Goal: Task Accomplishment & Management: Manage account settings

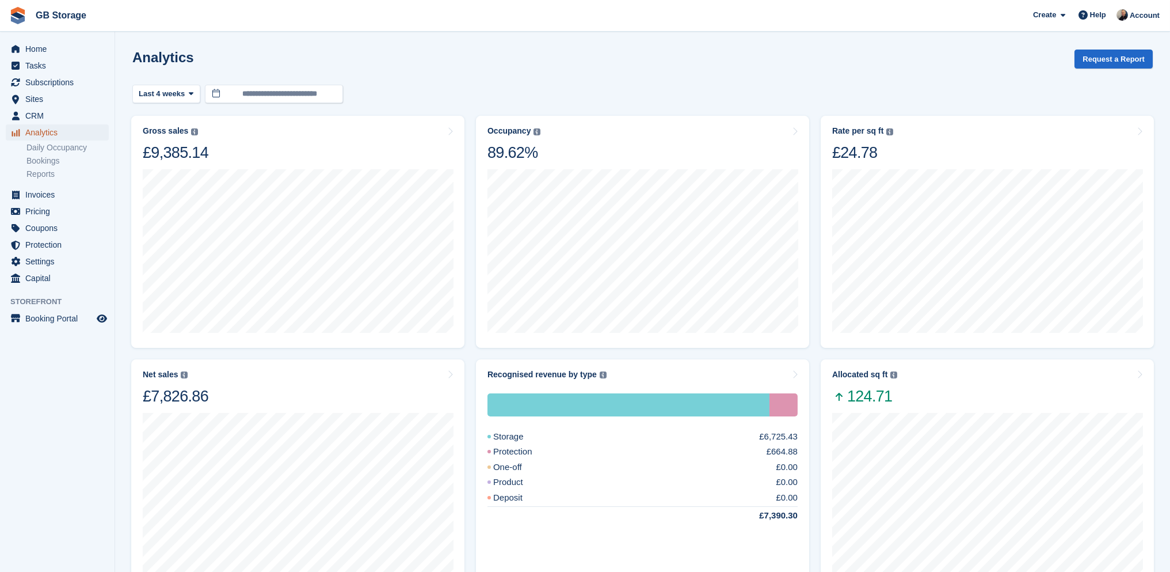
click at [48, 130] on span "Analytics" at bounding box center [59, 132] width 69 height 16
click at [55, 83] on span "Subscriptions" at bounding box center [59, 82] width 69 height 16
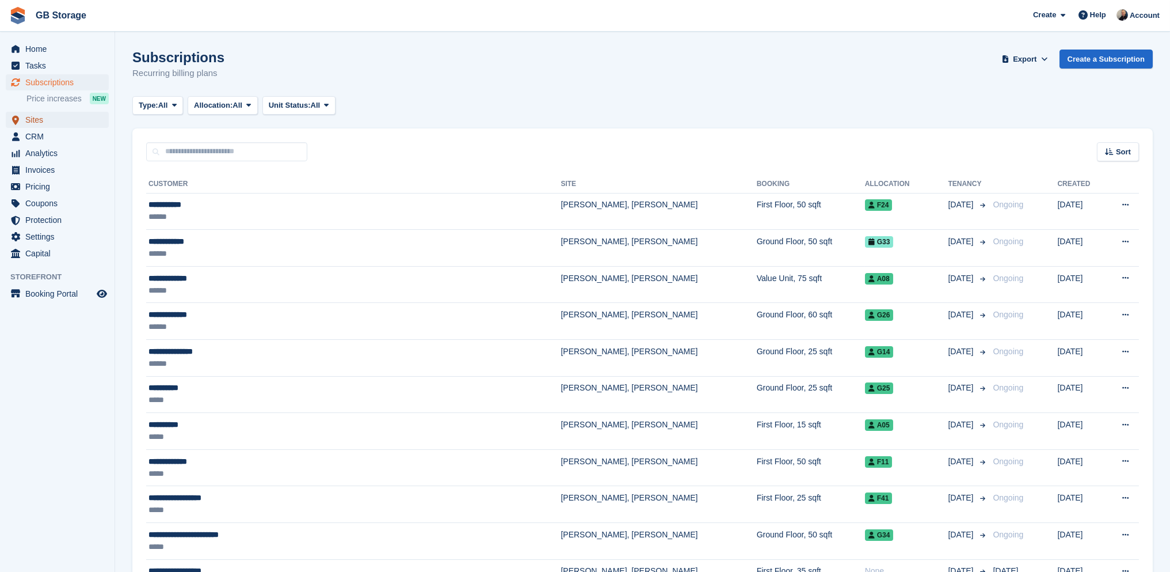
click at [69, 120] on span "Sites" at bounding box center [59, 120] width 69 height 16
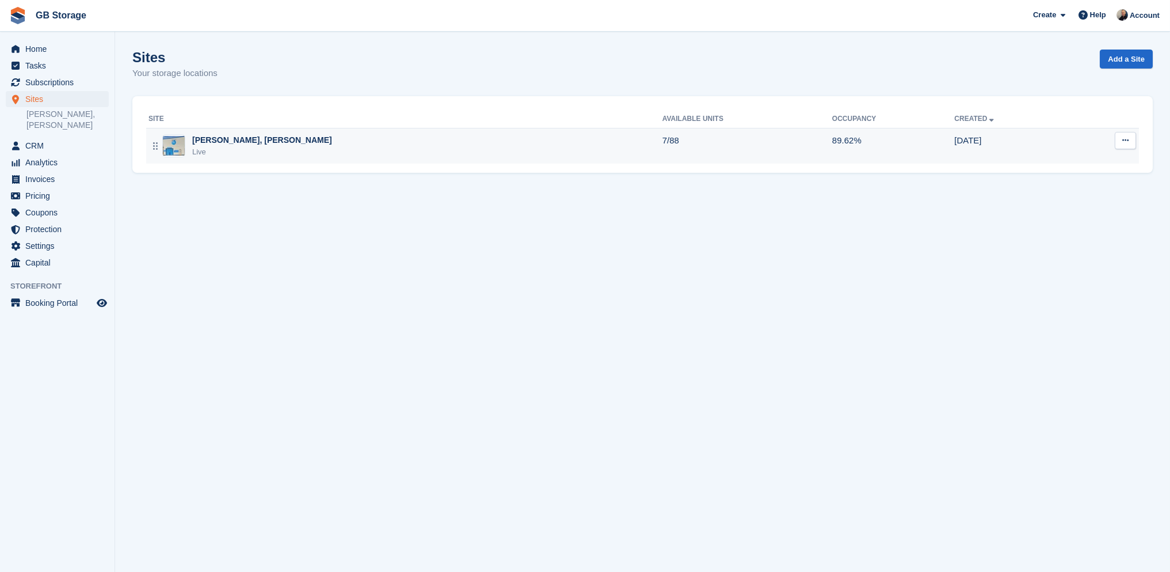
click at [279, 143] on div "[PERSON_NAME], [PERSON_NAME] Live" at bounding box center [406, 146] width 514 height 24
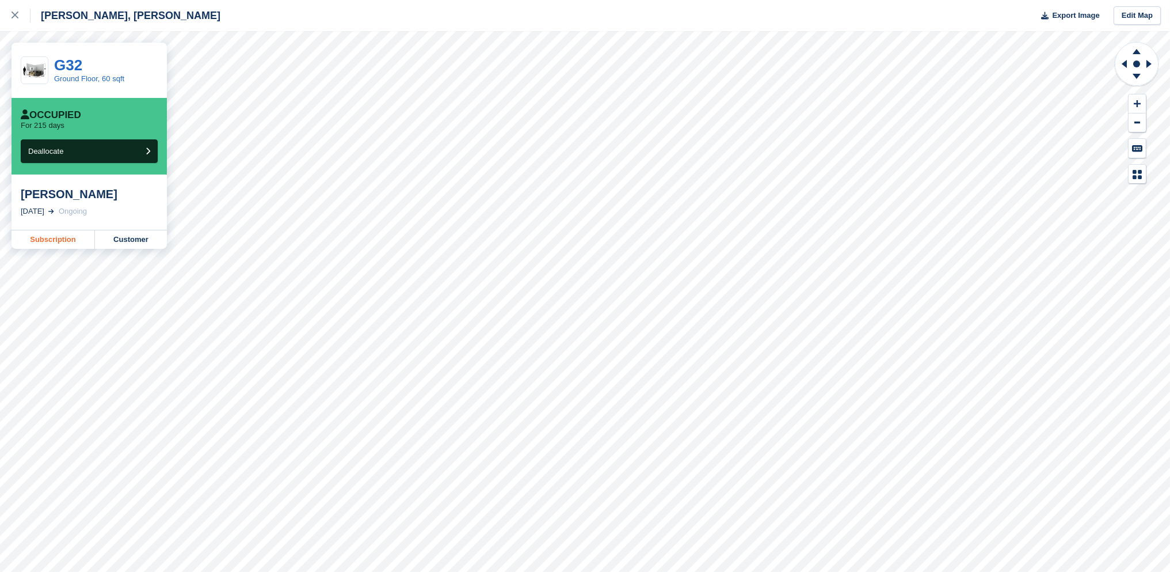
click at [66, 240] on link "Subscription" at bounding box center [53, 239] width 83 height 18
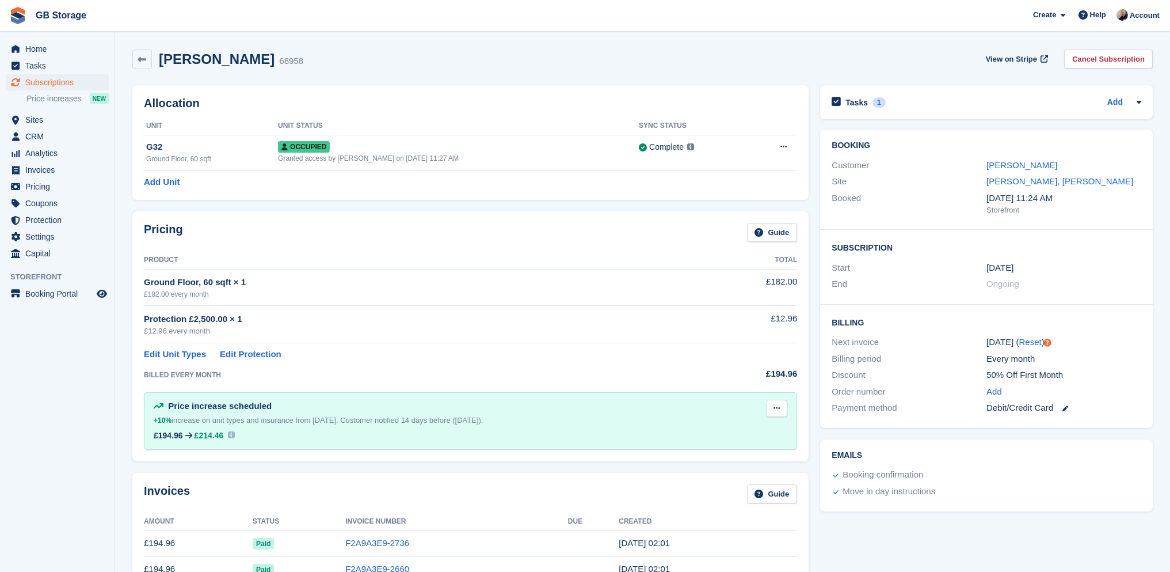
click at [780, 404] on icon at bounding box center [777, 407] width 6 height 7
click at [742, 457] on p "Delete next increase" at bounding box center [732, 455] width 100 height 15
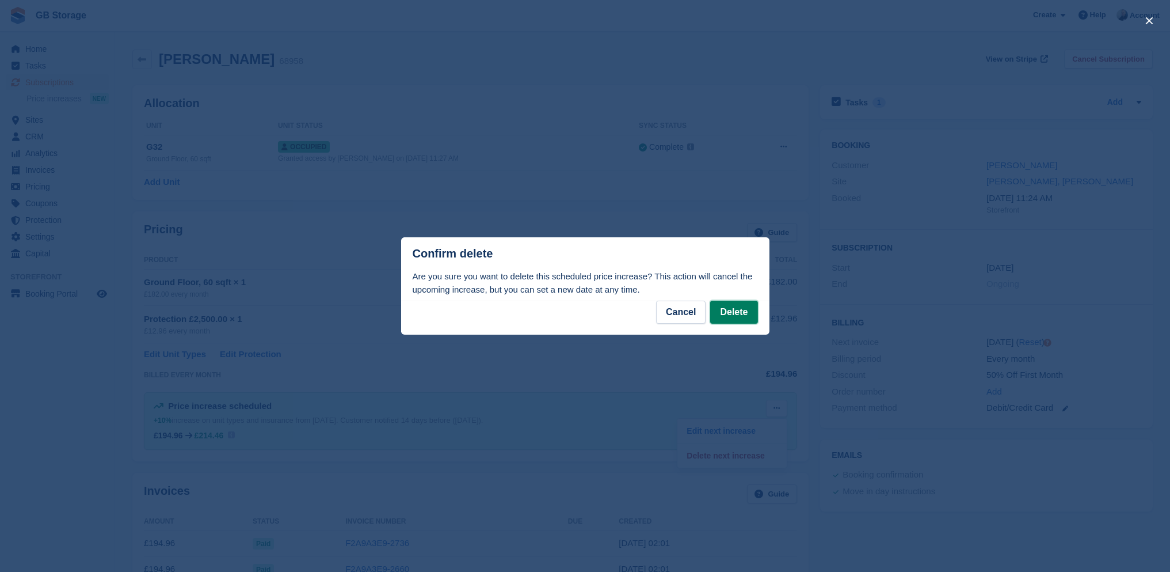
click at [735, 315] on button "Delete" at bounding box center [733, 312] width 47 height 23
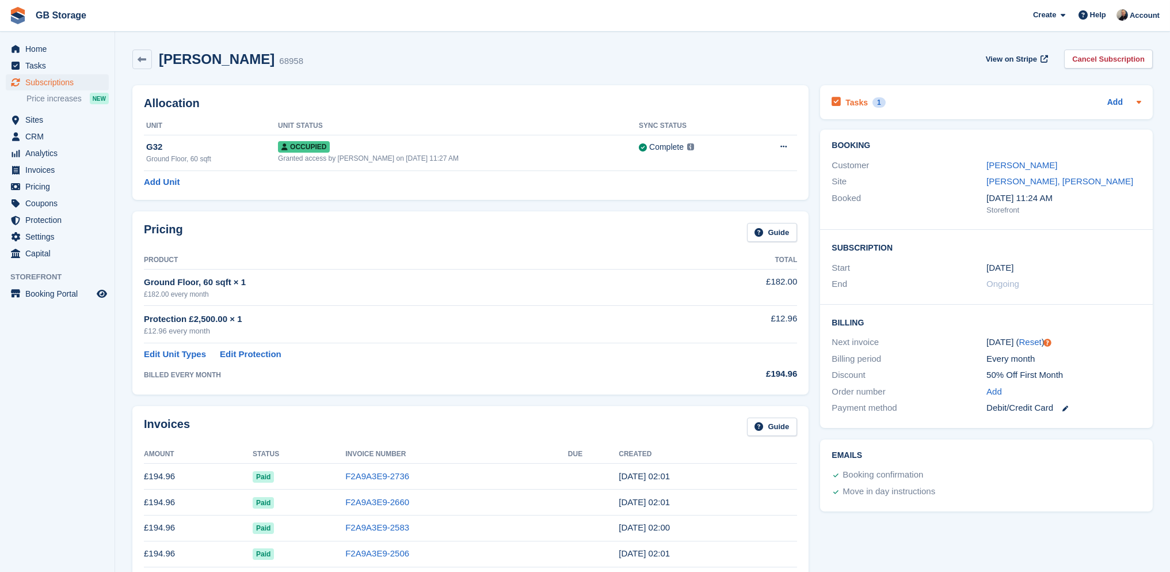
click at [918, 98] on div "Tasks 1 Add" at bounding box center [987, 102] width 310 height 16
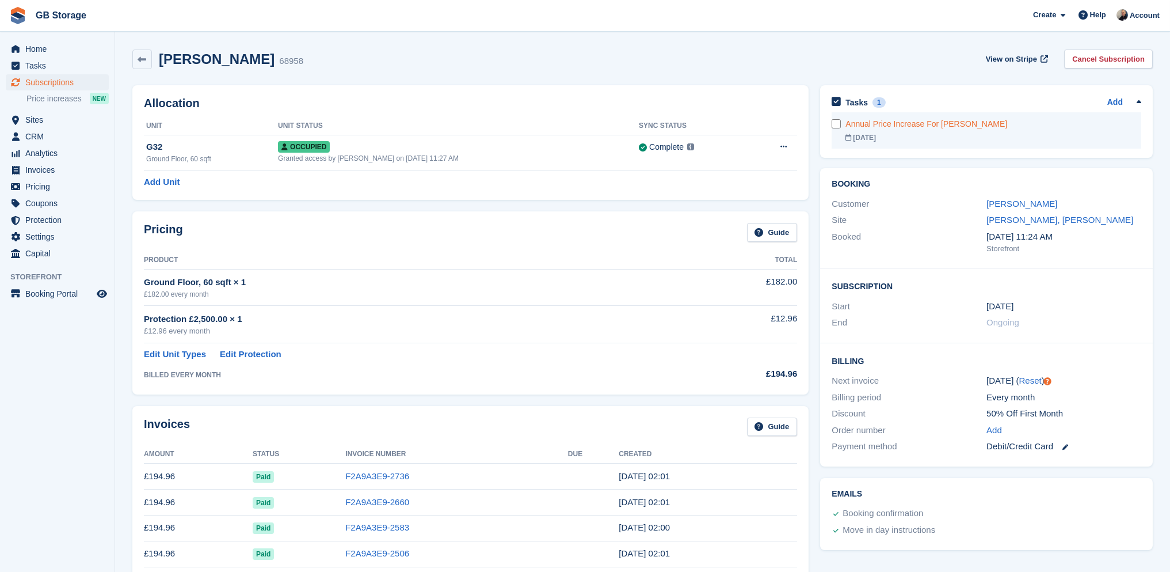
click at [906, 131] on link "Annual Price Increase For Peter Mayall 05 Jan" at bounding box center [994, 130] width 296 height 36
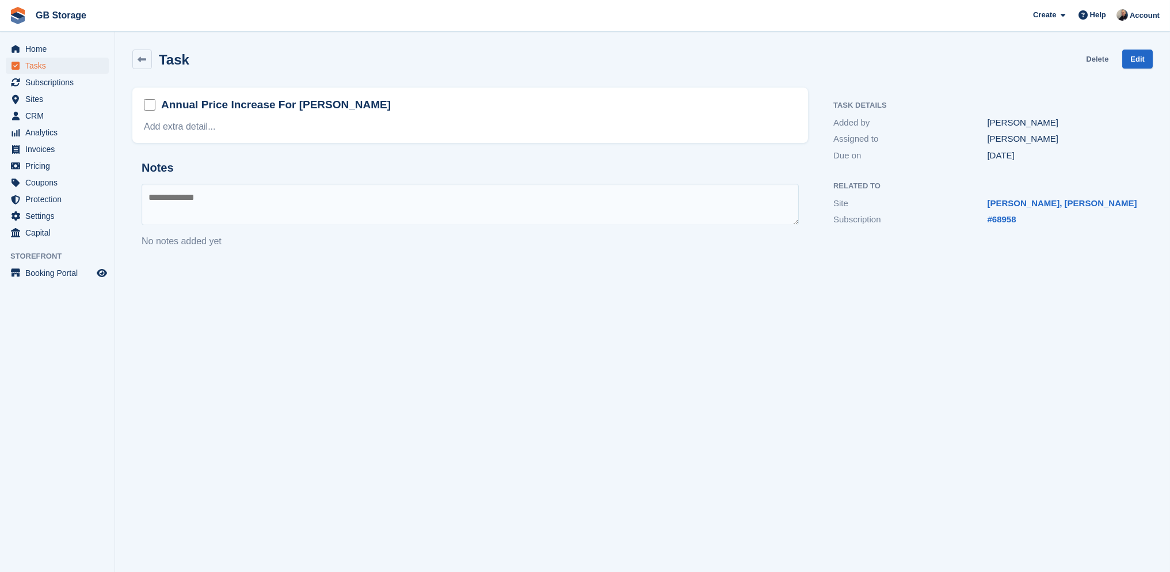
click at [1100, 60] on link "Delete" at bounding box center [1097, 59] width 22 height 19
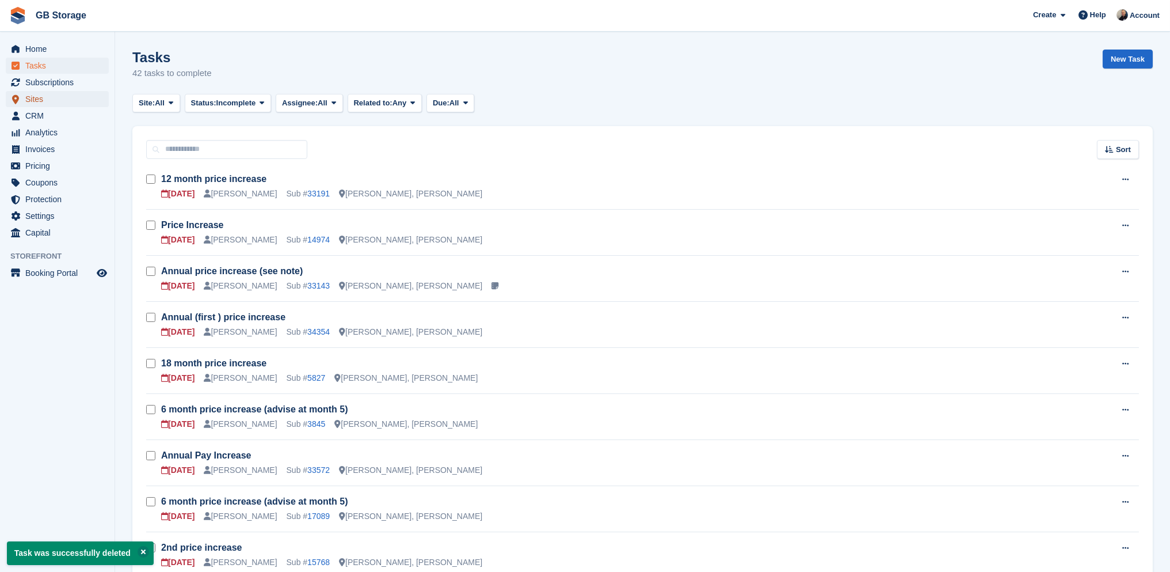
click at [57, 93] on span "Sites" at bounding box center [59, 99] width 69 height 16
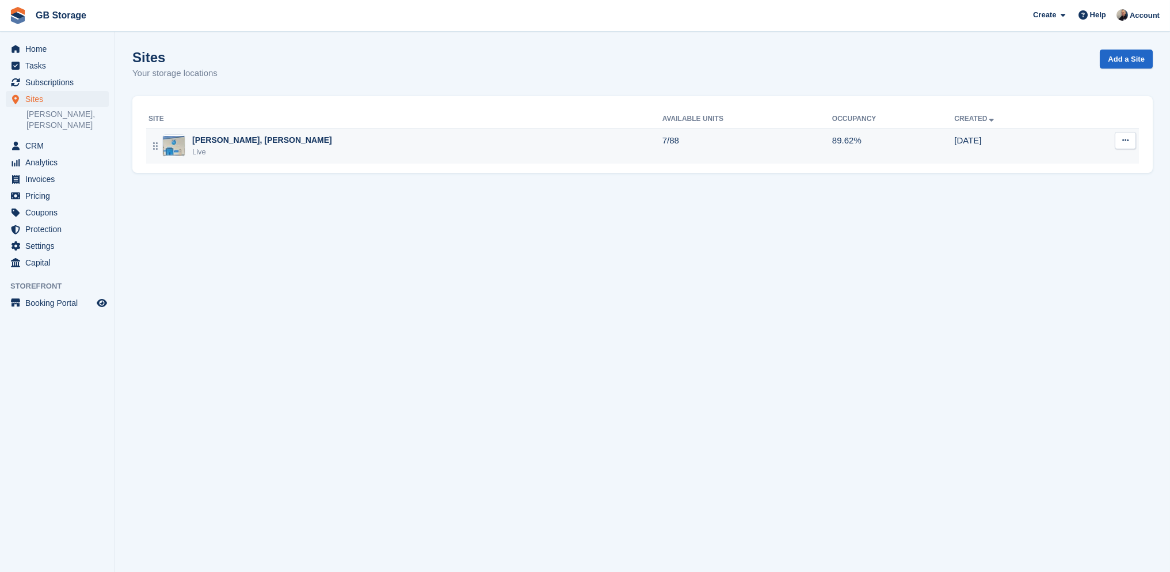
click at [435, 157] on div "Shaw, Oldham Live" at bounding box center [406, 146] width 514 height 24
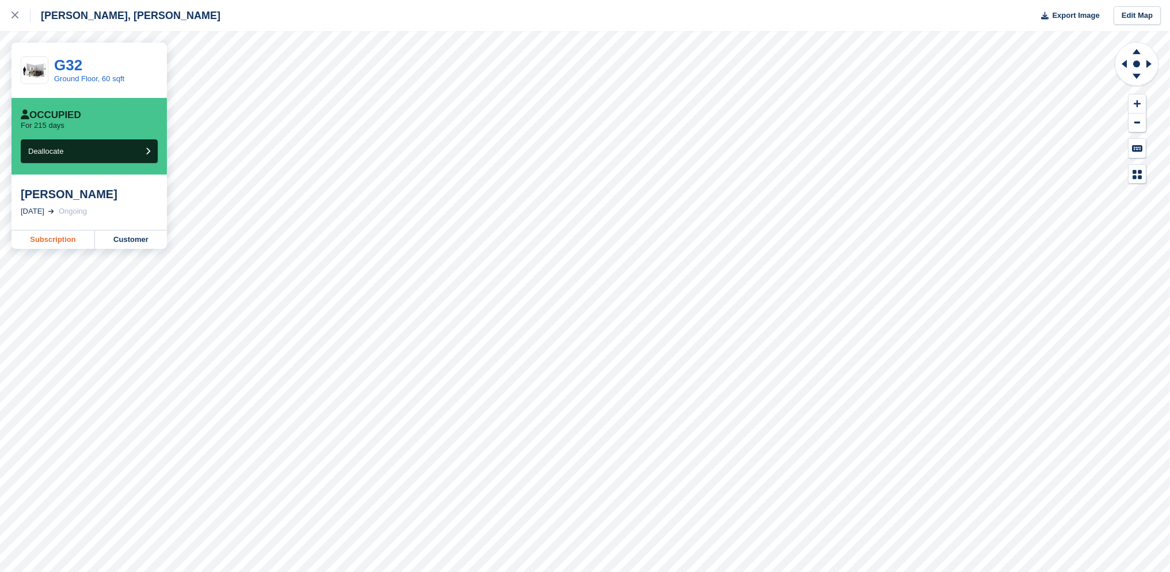
click at [74, 238] on link "Subscription" at bounding box center [53, 239] width 83 height 18
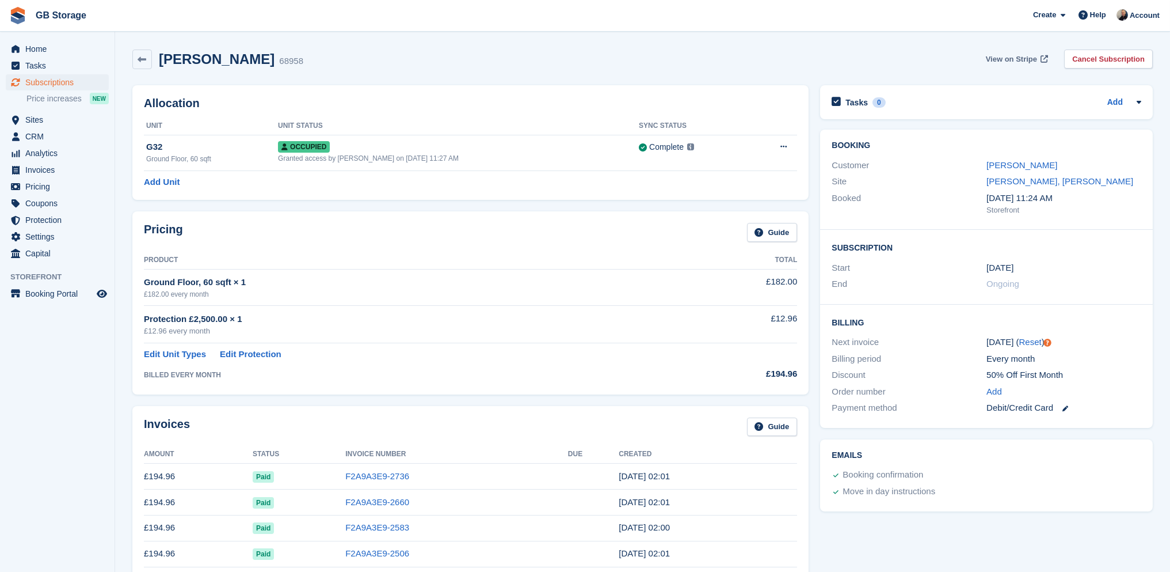
click at [1004, 59] on span "View on Stripe" at bounding box center [1011, 60] width 51 height 12
click at [55, 122] on span "Sites" at bounding box center [59, 120] width 69 height 16
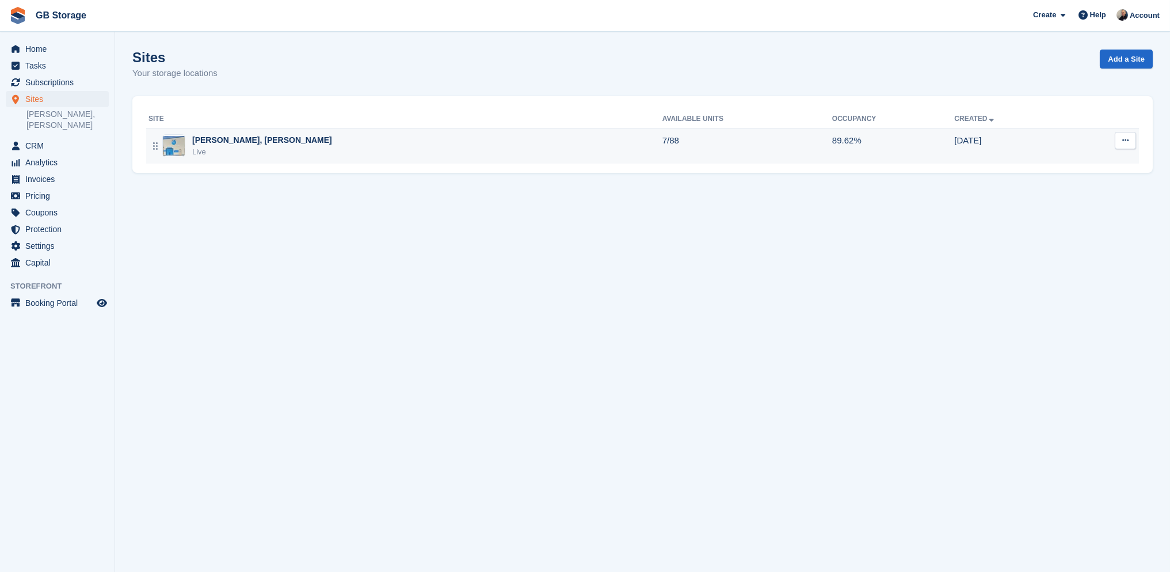
click at [256, 155] on div "Shaw, Oldham Live" at bounding box center [406, 146] width 514 height 24
